Goal: Information Seeking & Learning: Learn about a topic

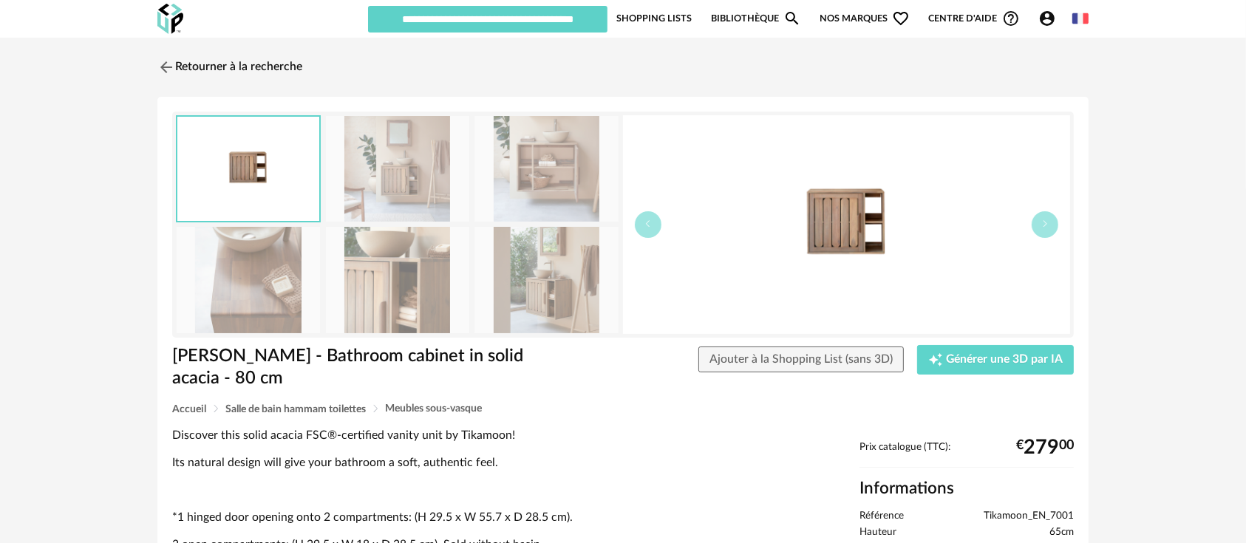
click at [838, 227] on img at bounding box center [846, 224] width 447 height 219
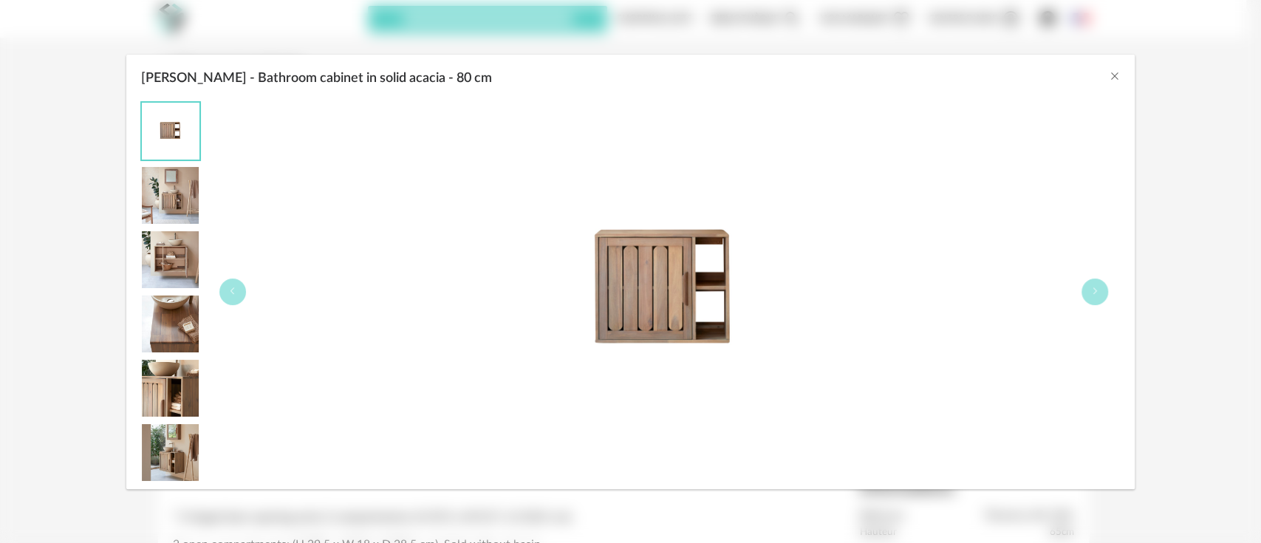
click at [1111, 68] on div "[PERSON_NAME] - Bathroom cabinet in solid acacia - 80 cm" at bounding box center [630, 75] width 1009 height 40
click at [1111, 77] on icon "Close" at bounding box center [1114, 76] width 12 height 12
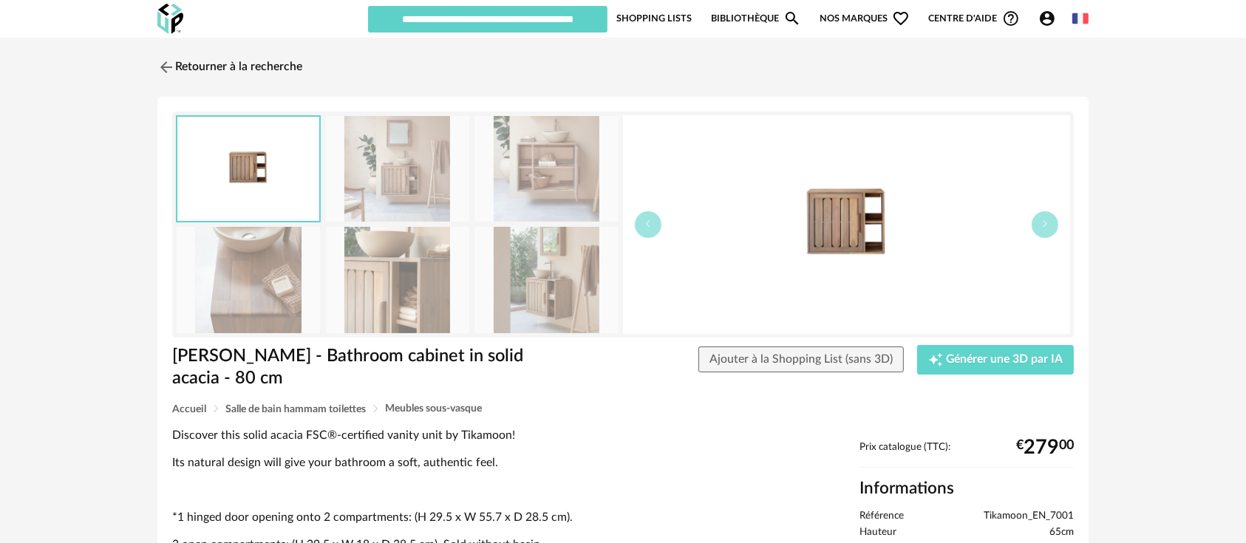
click at [1027, 510] on span "Tikamoon_EN_7001" at bounding box center [1028, 516] width 90 height 13
copy span "Tikamoon_EN_7001"
click at [425, 304] on img at bounding box center [397, 280] width 143 height 106
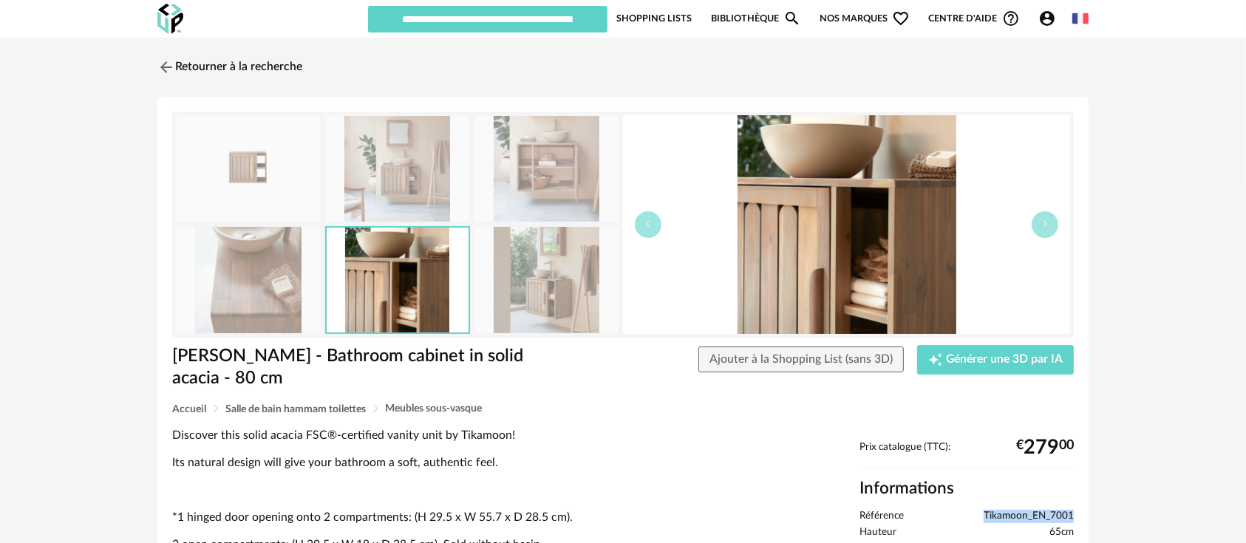
scroll to position [164, 0]
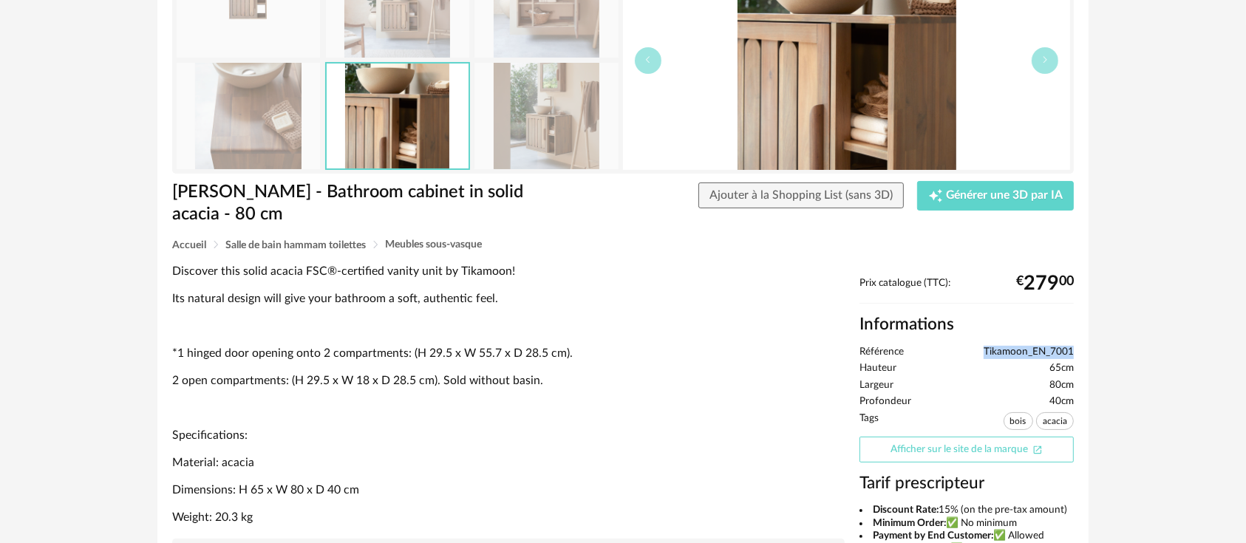
click at [949, 437] on link "Afficher sur le site de la marque Open In New icon" at bounding box center [966, 450] width 214 height 26
click at [558, 111] on img at bounding box center [545, 116] width 143 height 106
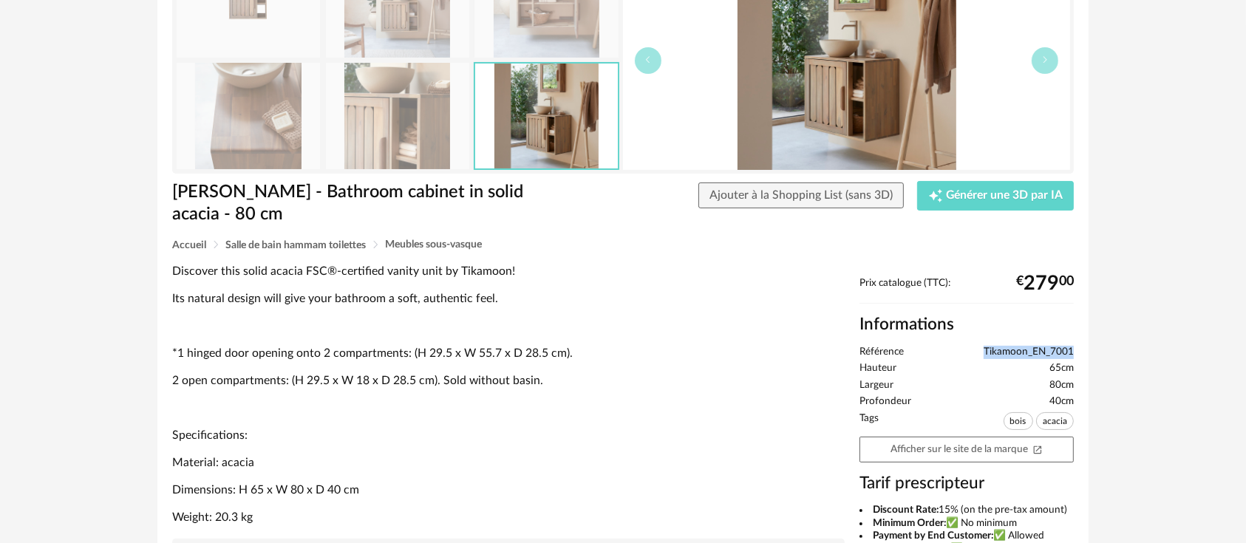
click at [886, 100] on img at bounding box center [846, 60] width 447 height 219
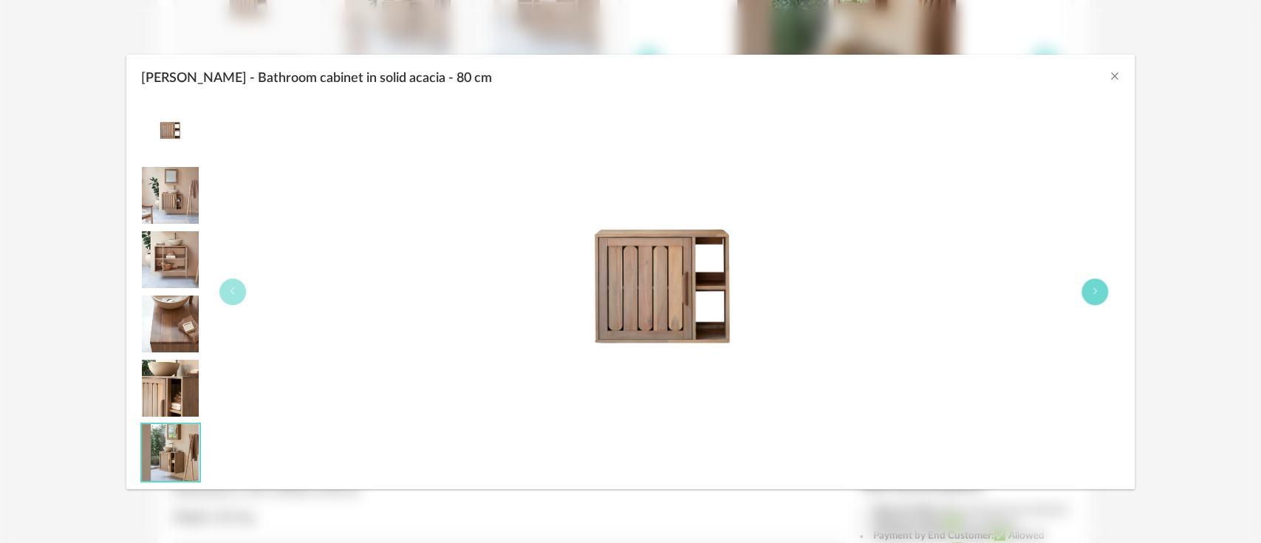
drag, startPoint x: 674, startPoint y: 264, endPoint x: 1093, endPoint y: 285, distance: 419.4
click at [1093, 285] on button "Lila - Bathroom cabinet in solid acacia - 80 cm" at bounding box center [1095, 292] width 27 height 27
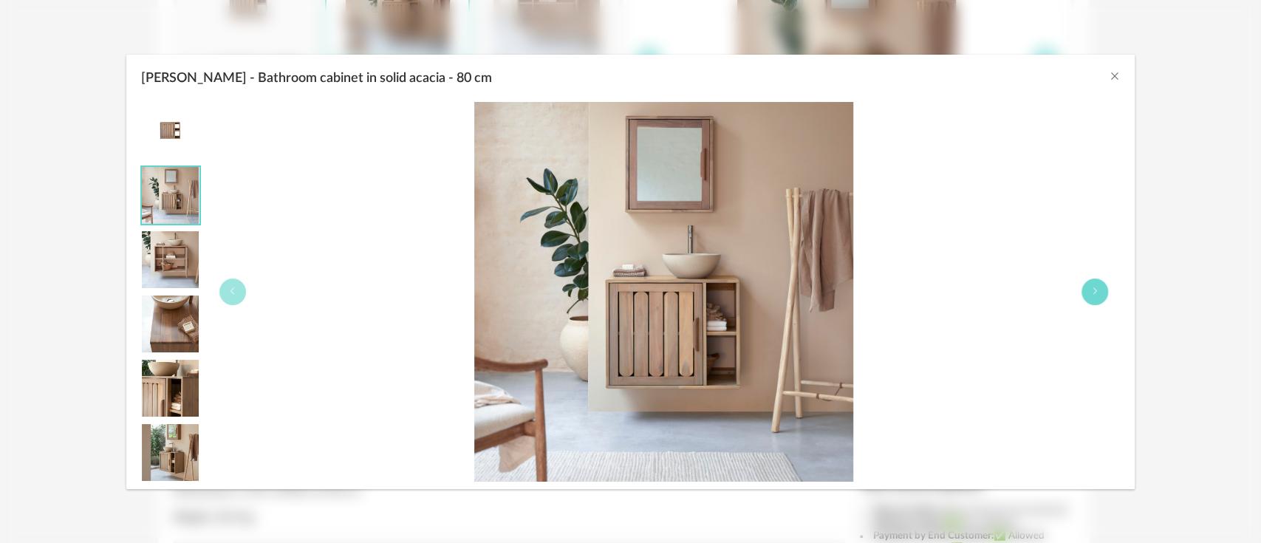
click at [1093, 288] on icon "Lila - Bathroom cabinet in solid acacia - 80 cm" at bounding box center [1094, 291] width 9 height 9
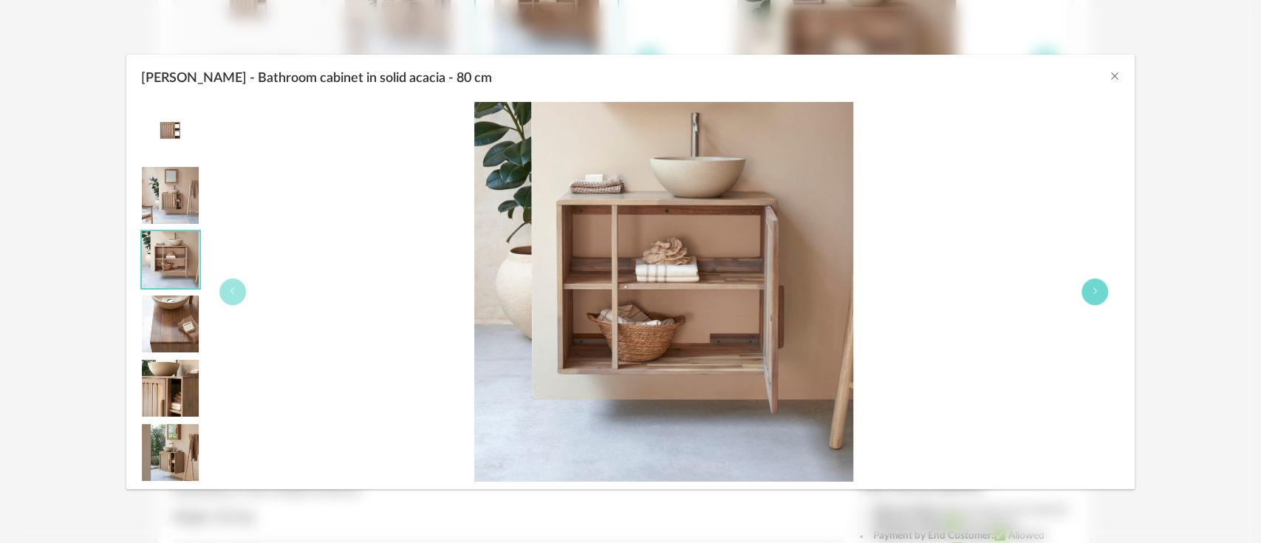
click at [1093, 288] on icon "Lila - Bathroom cabinet in solid acacia - 80 cm" at bounding box center [1094, 291] width 9 height 9
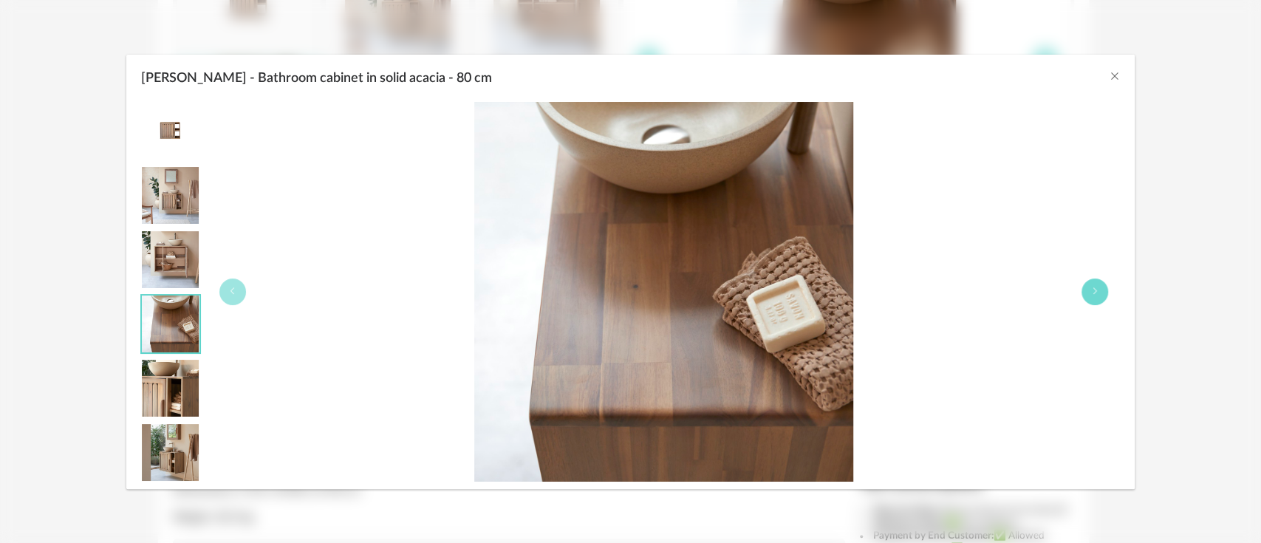
click at [1093, 288] on icon "Lila - Bathroom cabinet in solid acacia - 80 cm" at bounding box center [1094, 291] width 9 height 9
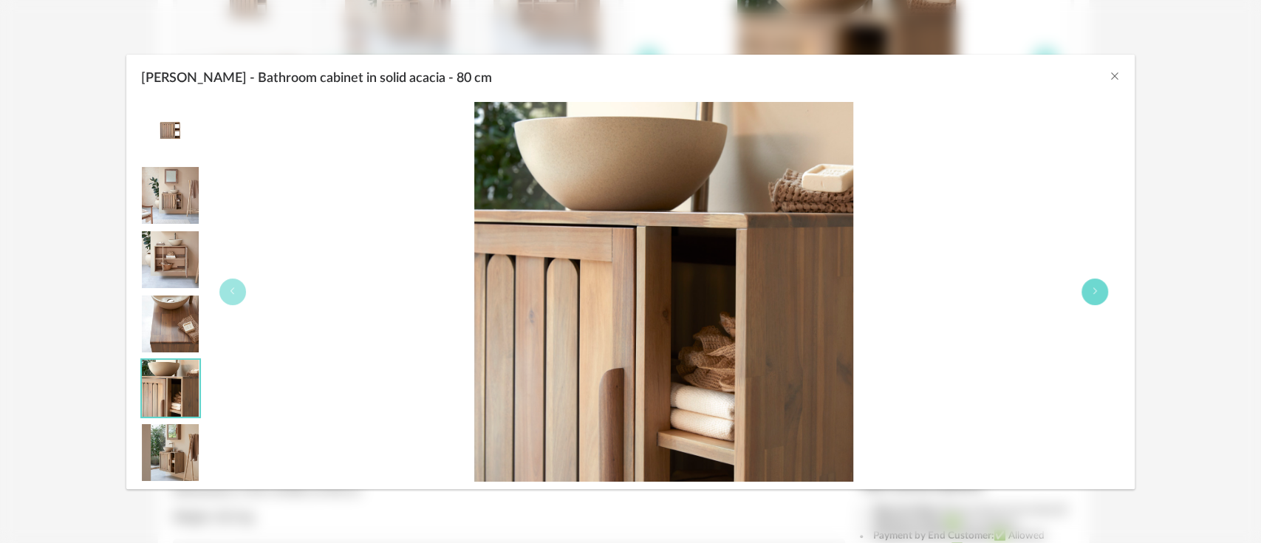
click at [1093, 288] on icon "Lila - Bathroom cabinet in solid acacia - 80 cm" at bounding box center [1094, 291] width 9 height 9
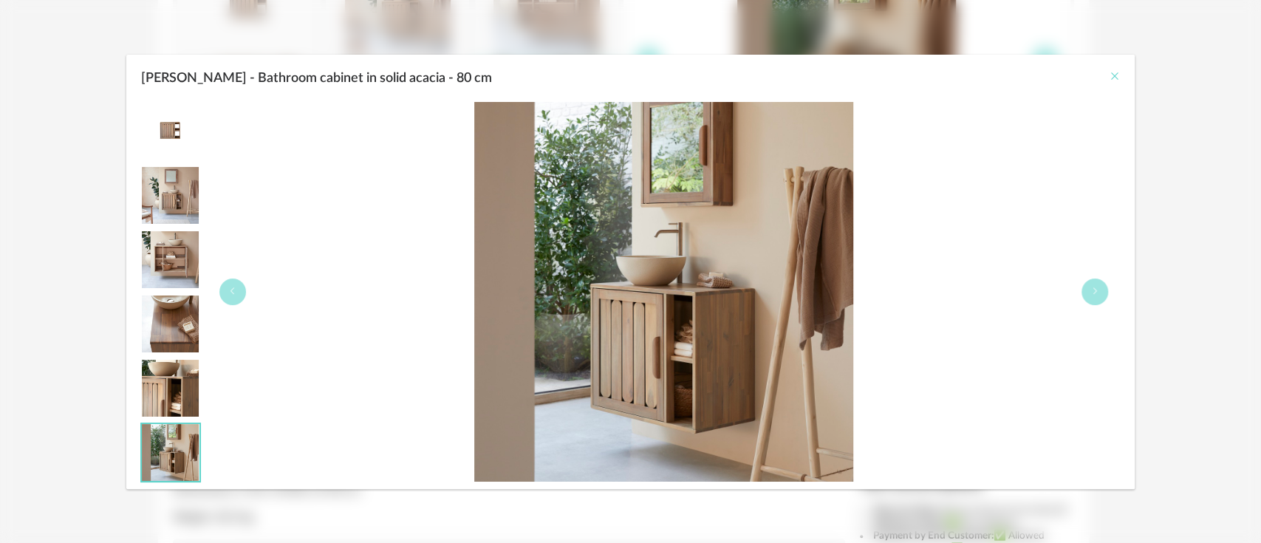
click at [1110, 75] on icon "Close" at bounding box center [1114, 76] width 12 height 12
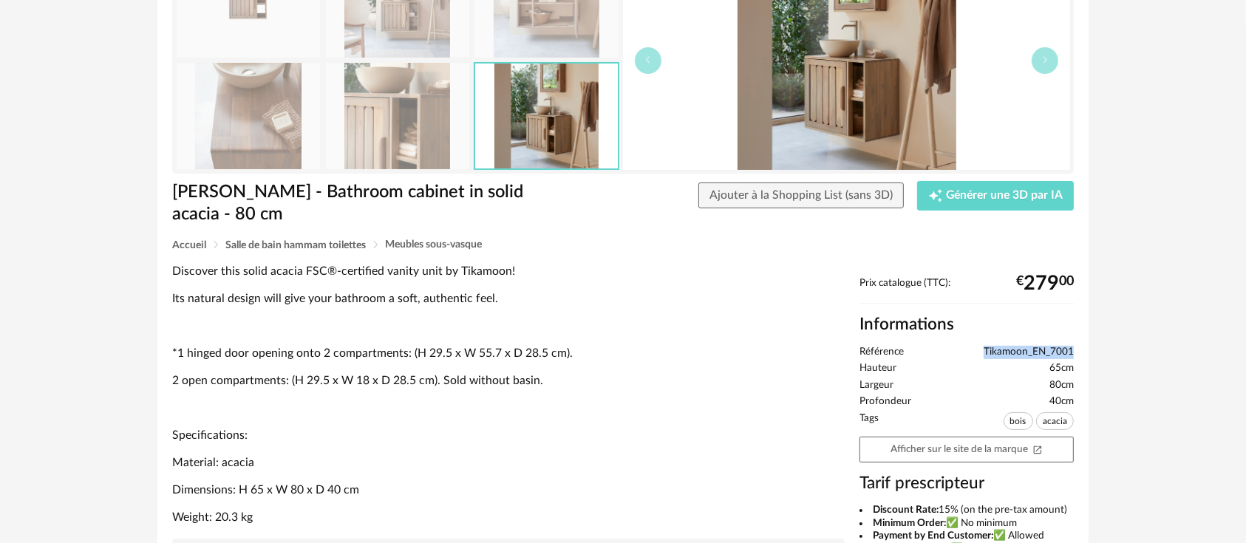
click at [1040, 346] on span "Tikamoon_EN_7001" at bounding box center [1028, 352] width 90 height 13
